Goal: Task Accomplishment & Management: Use online tool/utility

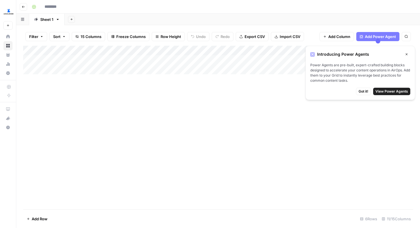
type input "**********"
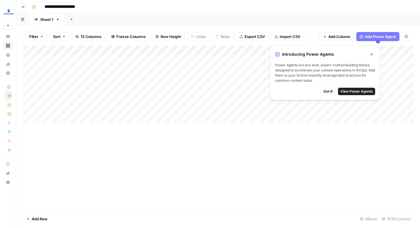
click at [39, 90] on div "Add Column" at bounding box center [218, 84] width 390 height 77
click at [40, 88] on div "Add Column" at bounding box center [218, 84] width 390 height 77
type textarea "**********"
click at [56, 98] on div "Add Column" at bounding box center [218, 84] width 390 height 77
click at [66, 89] on div "Add Column" at bounding box center [218, 84] width 390 height 77
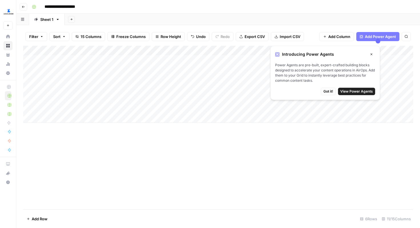
click at [127, 89] on div "Add Column" at bounding box center [218, 84] width 390 height 77
click at [331, 92] on span "Got it!" at bounding box center [329, 91] width 10 height 5
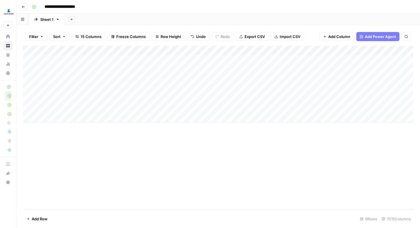
click at [139, 150] on div "Add Column" at bounding box center [218, 128] width 390 height 164
click at [201, 89] on div "Add Column" at bounding box center [218, 84] width 390 height 77
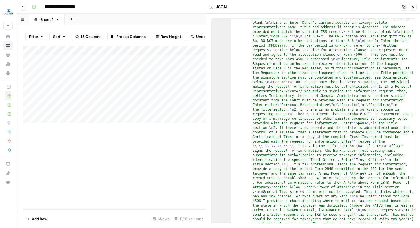
scroll to position [148, 0]
click at [174, 101] on div "Add Column" at bounding box center [114, 84] width 183 height 77
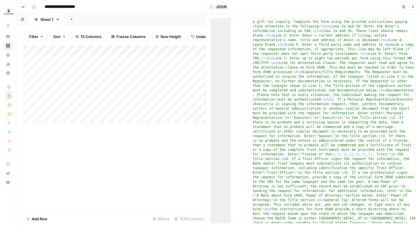
scroll to position [220, 0]
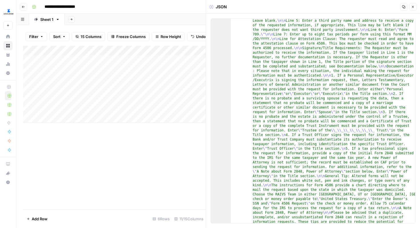
click at [413, 7] on icon "button" at bounding box center [412, 6] width 3 height 3
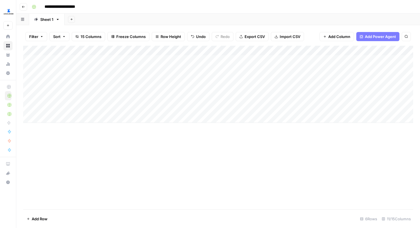
click at [233, 88] on div "Add Column" at bounding box center [218, 84] width 390 height 77
click at [254, 89] on div "Add Column" at bounding box center [218, 84] width 390 height 77
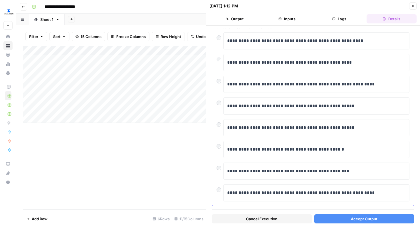
scroll to position [48, 0]
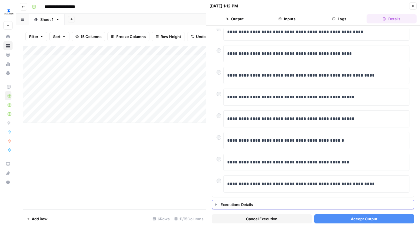
click at [219, 206] on button "Executions Details" at bounding box center [313, 204] width 202 height 9
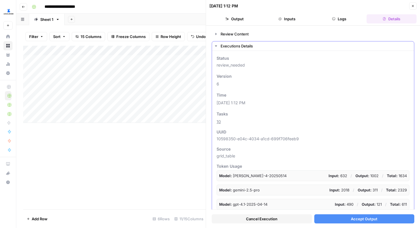
scroll to position [17, 0]
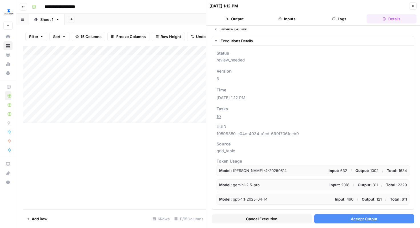
click at [284, 17] on button "Inputs" at bounding box center [287, 18] width 50 height 9
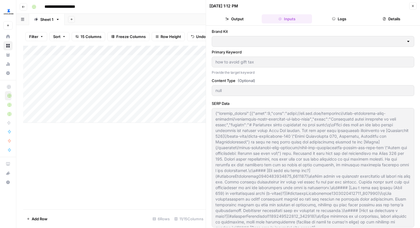
type input "LegalZoom EP"
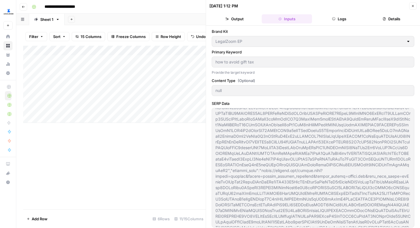
scroll to position [4, 0]
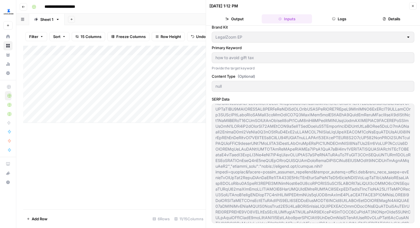
click at [233, 19] on button "Output" at bounding box center [234, 18] width 50 height 9
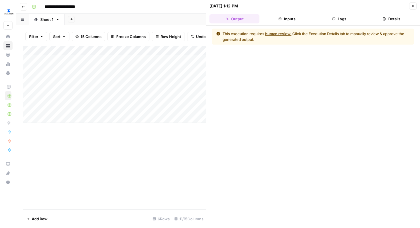
click at [279, 33] on button "human review." at bounding box center [278, 34] width 26 height 6
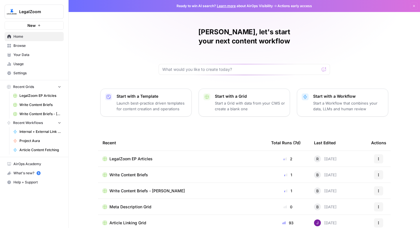
click at [59, 13] on icon "Workspace: LegalZoom" at bounding box center [59, 12] width 2 height 4
click at [137, 48] on div "Aswathy, let's start your next content workflow Start with a Template Launch be…" at bounding box center [245, 136] width 352 height 272
click at [57, 12] on icon "Workspace: LegalZoom" at bounding box center [59, 12] width 6 height 6
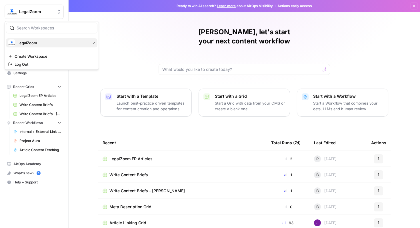
click at [26, 43] on span "LegalZoom" at bounding box center [52, 43] width 70 height 6
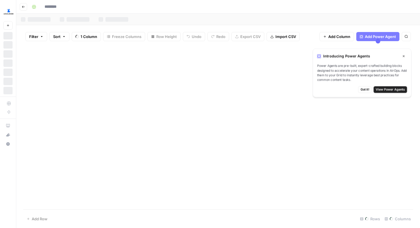
type input "**********"
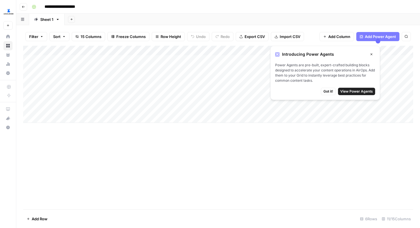
click at [24, 19] on icon "button" at bounding box center [22, 19] width 3 height 3
click at [64, 8] on input "**********" at bounding box center [66, 6] width 49 height 9
click at [34, 7] on icon "button" at bounding box center [33, 6] width 3 height 3
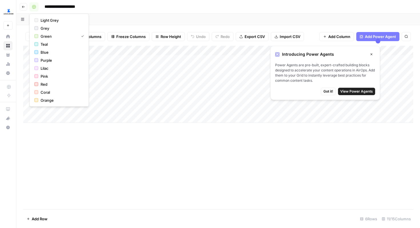
click at [34, 7] on icon "button" at bounding box center [33, 6] width 3 height 3
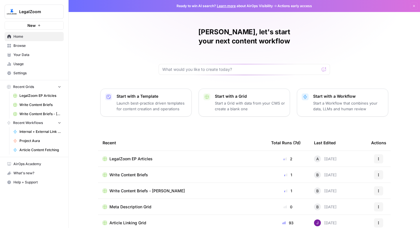
scroll to position [35, 0]
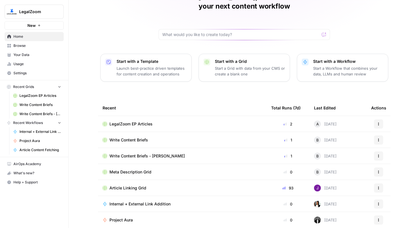
click at [379, 122] on icon "button" at bounding box center [378, 123] width 3 height 3
click at [69, 12] on icon "button" at bounding box center [69, 11] width 1 height 2
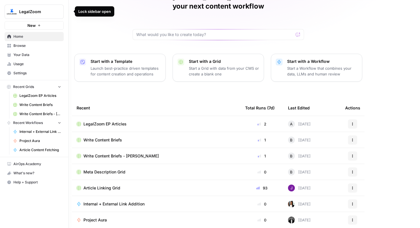
click at [70, 12] on icon "button" at bounding box center [69, 11] width 4 height 4
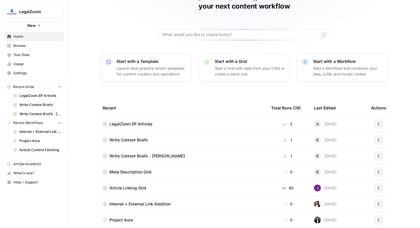
click at [19, 45] on span "Browse" at bounding box center [37, 45] width 48 height 5
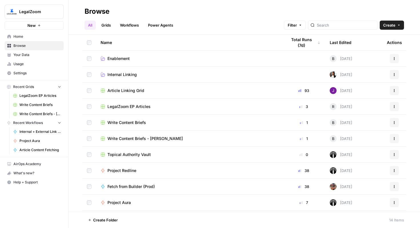
click at [110, 23] on link "Grids" at bounding box center [106, 25] width 16 height 9
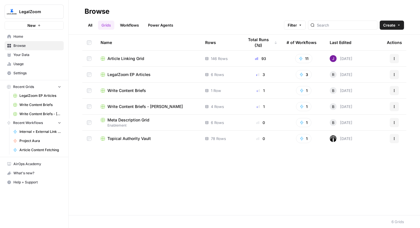
click at [129, 25] on link "Workflows" at bounding box center [130, 25] width 26 height 9
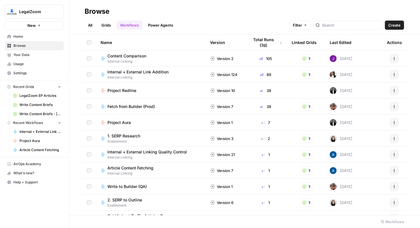
click at [158, 23] on link "Power Agents" at bounding box center [161, 25] width 32 height 9
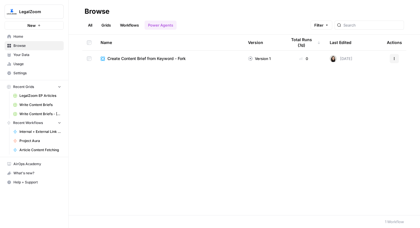
click at [23, 56] on span "Your Data" at bounding box center [37, 54] width 48 height 5
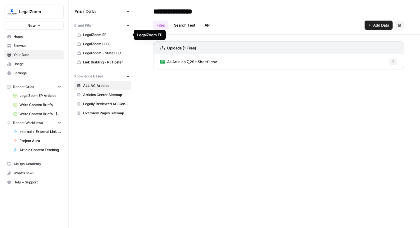
click at [95, 37] on link "LegalZoom EP" at bounding box center [102, 34] width 57 height 9
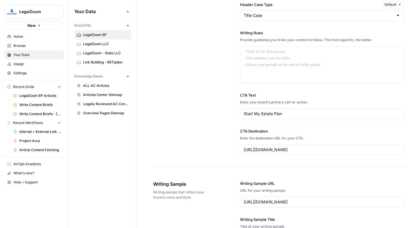
scroll to position [499, 0]
